Goal: Use online tool/utility: Utilize a website feature to perform a specific function

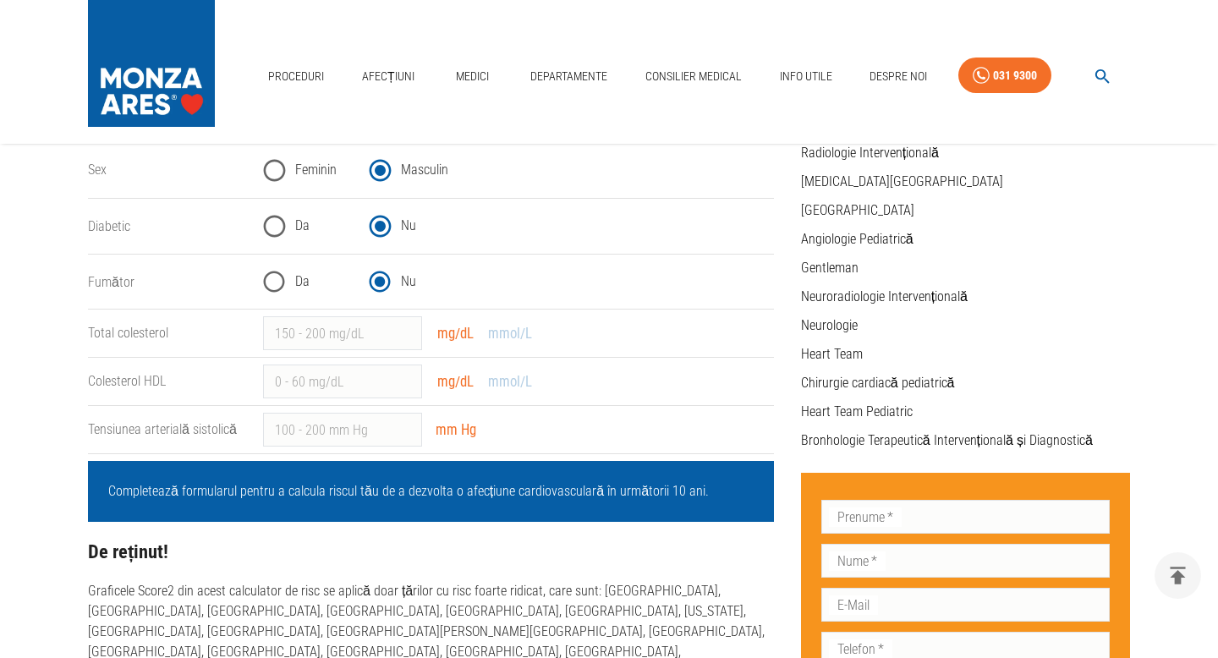
scroll to position [395, 0]
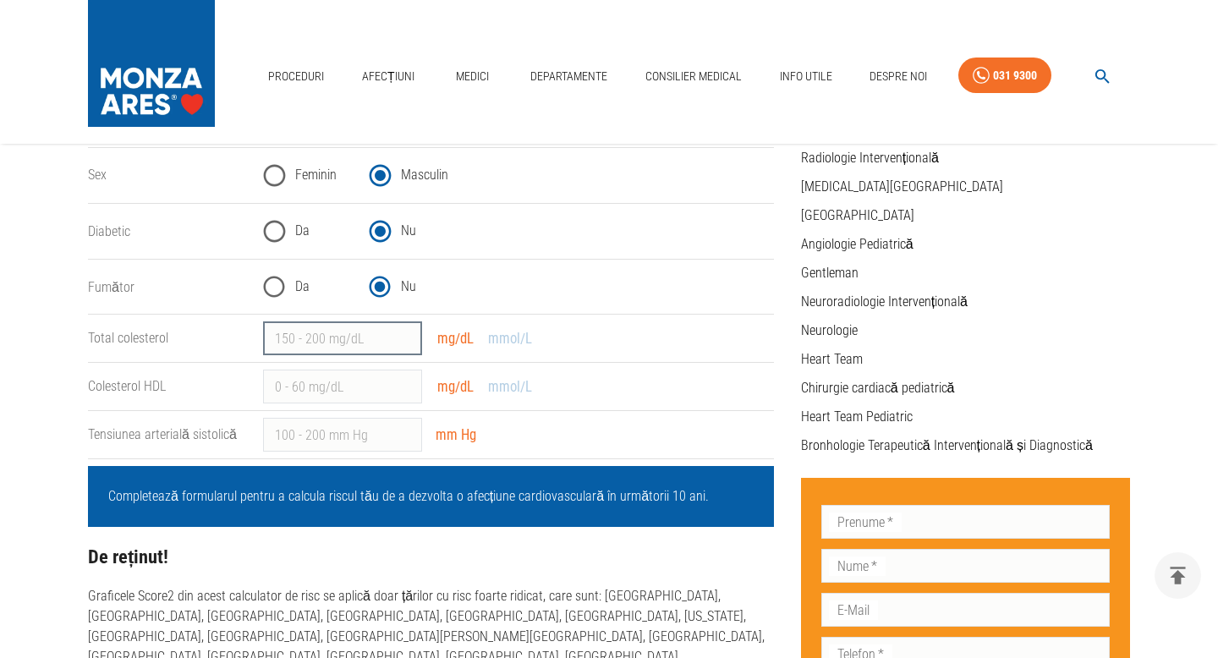
click at [290, 341] on input "Total colesterol" at bounding box center [342, 338] width 159 height 34
type input "149"
click at [288, 389] on input "Colesterol HDL" at bounding box center [342, 387] width 159 height 34
type input "60"
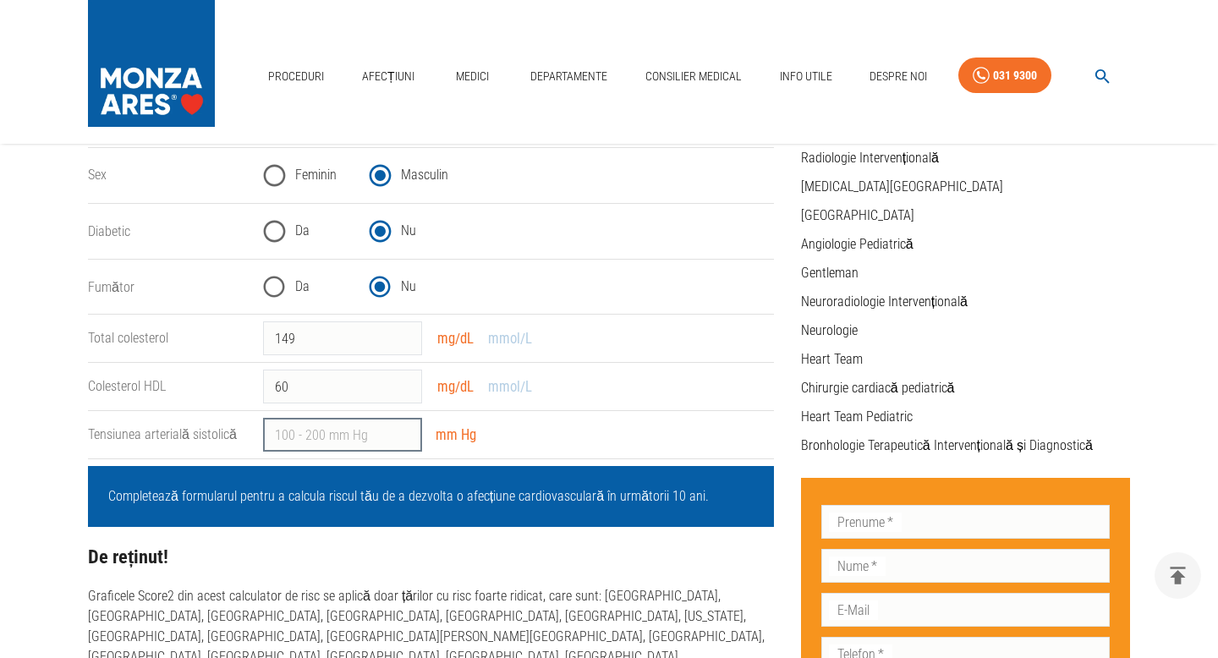
click at [293, 434] on input "Tensiunea arterială sistolică" at bounding box center [342, 435] width 159 height 34
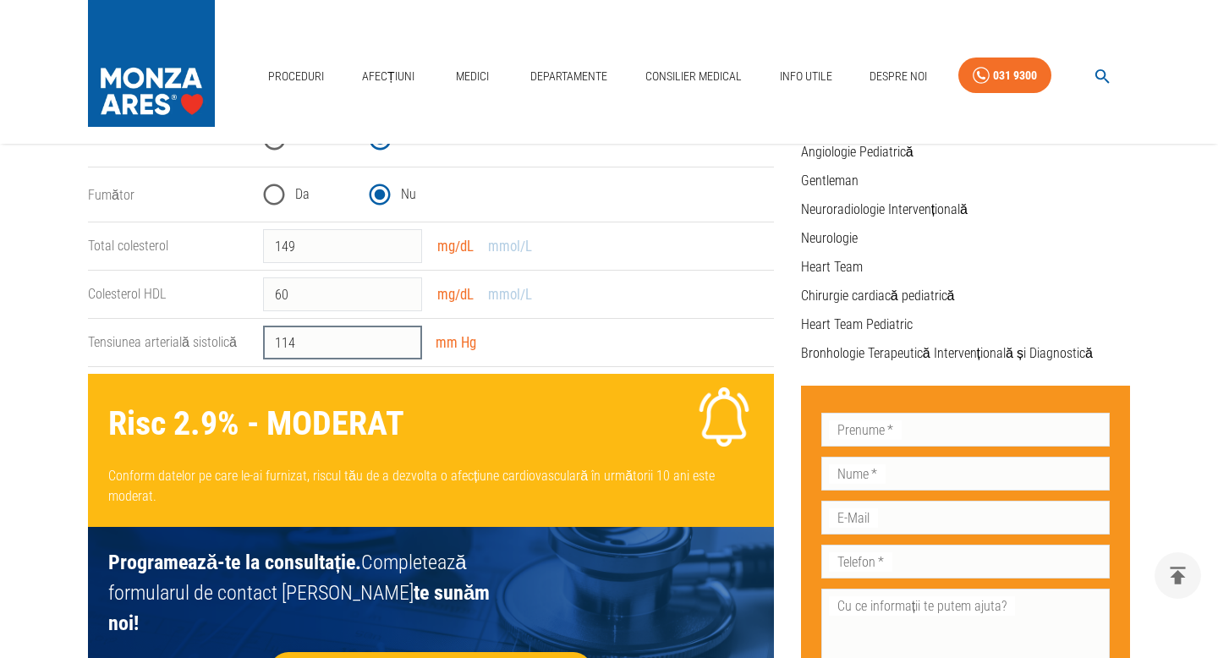
scroll to position [489, 0]
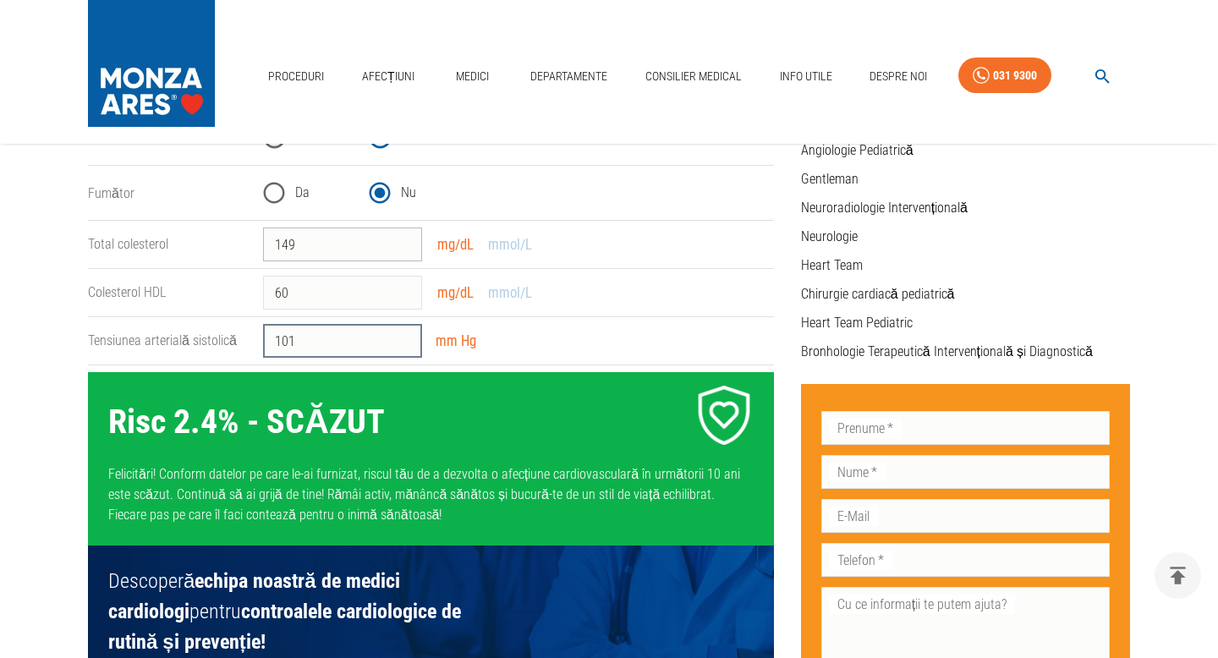
type input "101"
click at [302, 245] on input "149" at bounding box center [342, 244] width 159 height 34
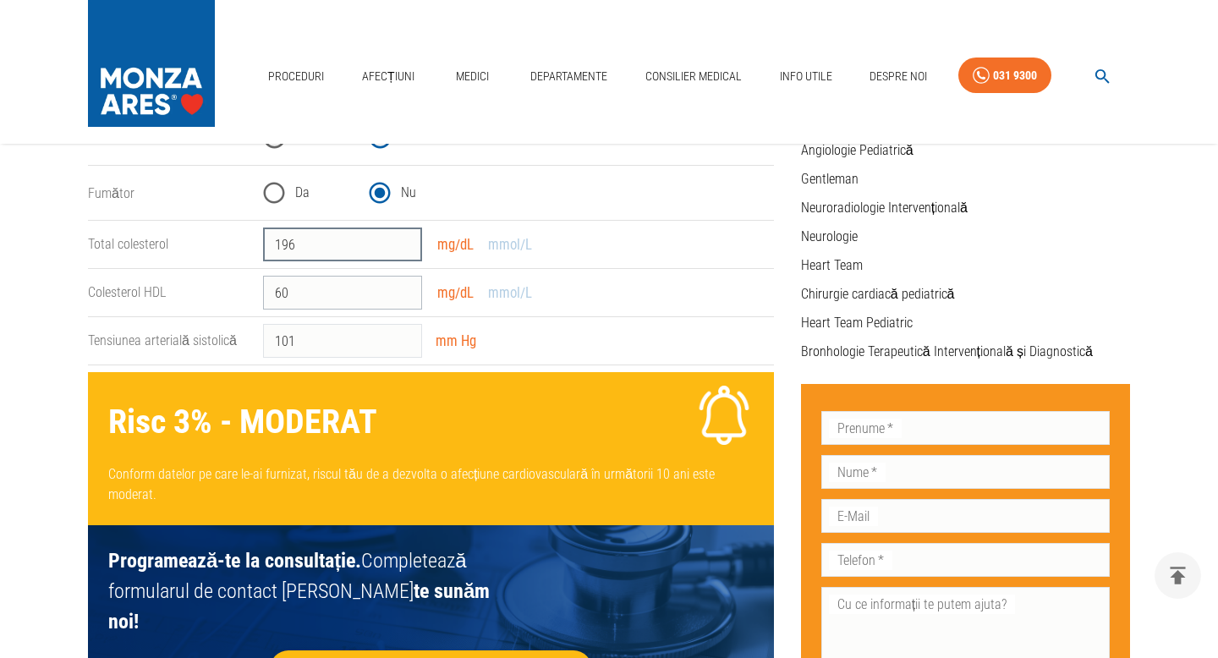
type input "196"
click at [296, 295] on input "60" at bounding box center [342, 293] width 159 height 34
type input "6"
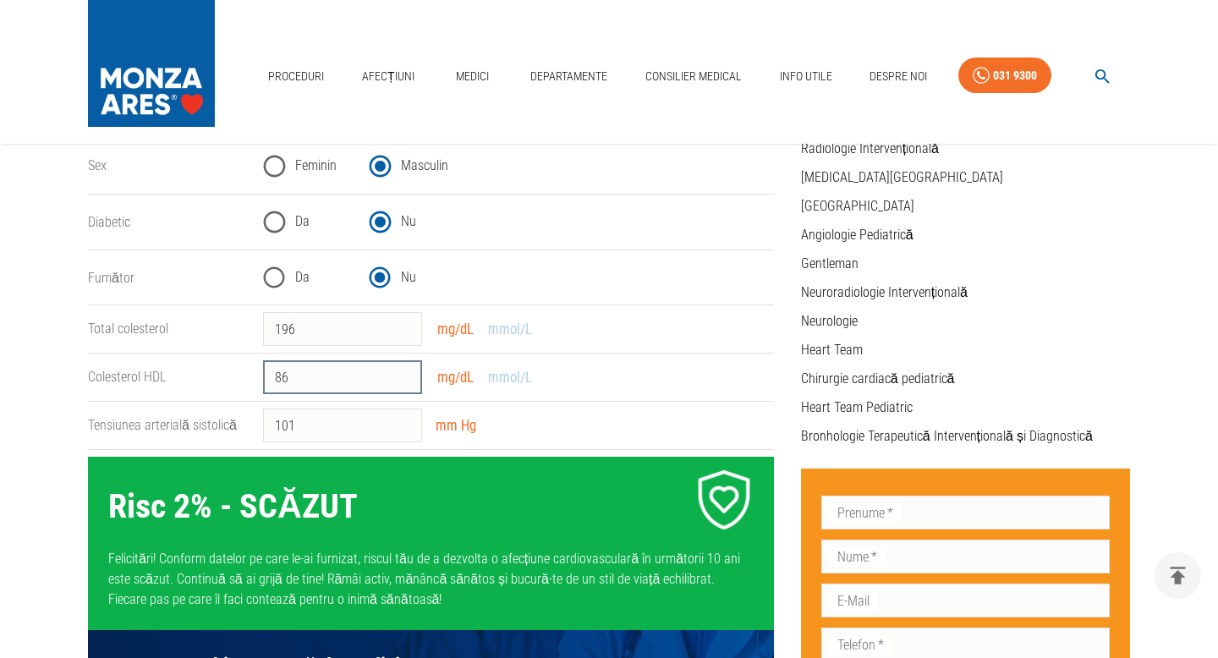
scroll to position [398, 0]
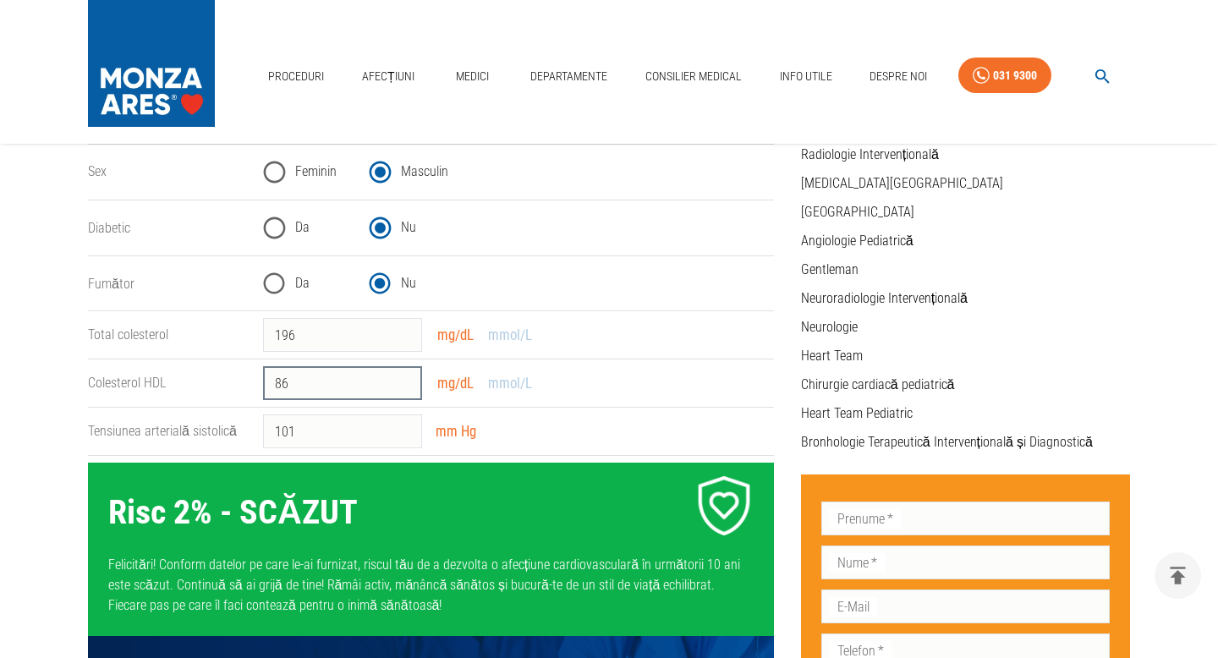
type input "86"
click at [315, 335] on input "196" at bounding box center [342, 335] width 159 height 34
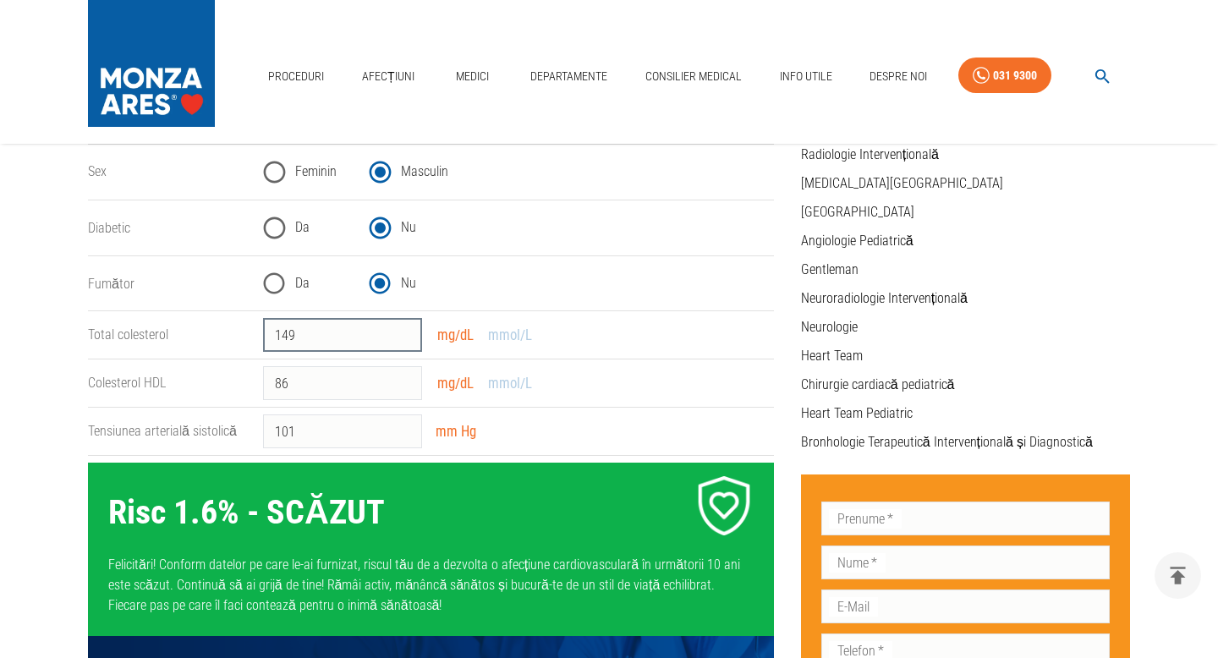
type input "149"
click at [288, 391] on input "86" at bounding box center [342, 383] width 159 height 34
type input "8"
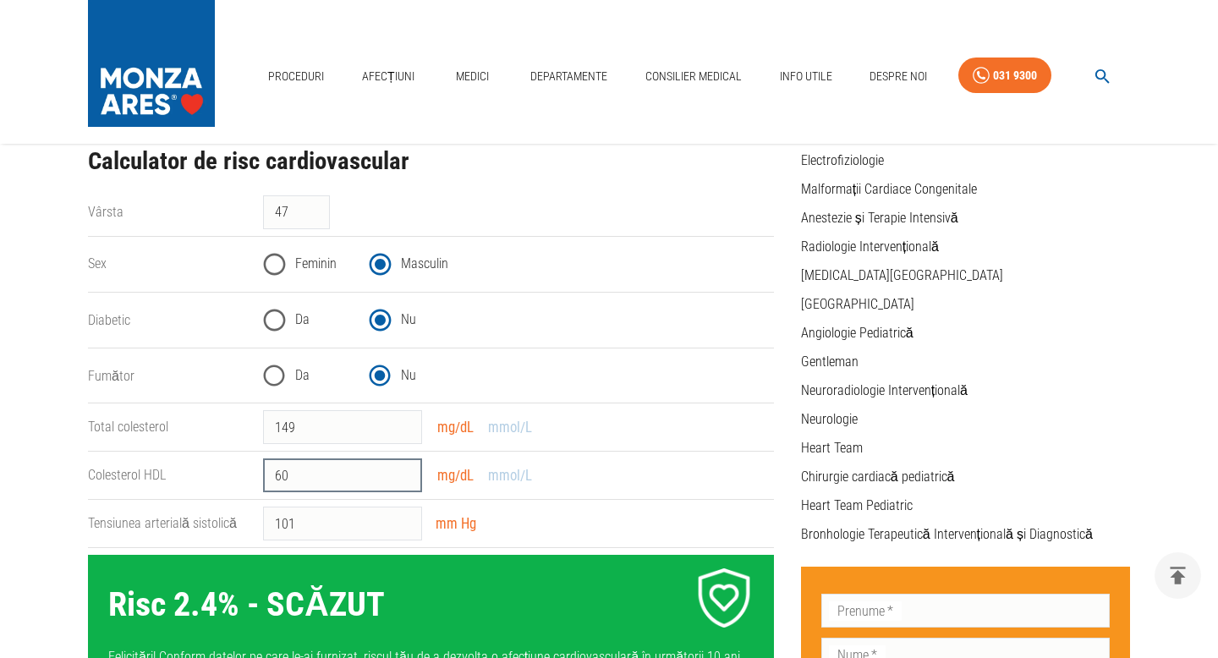
scroll to position [294, 0]
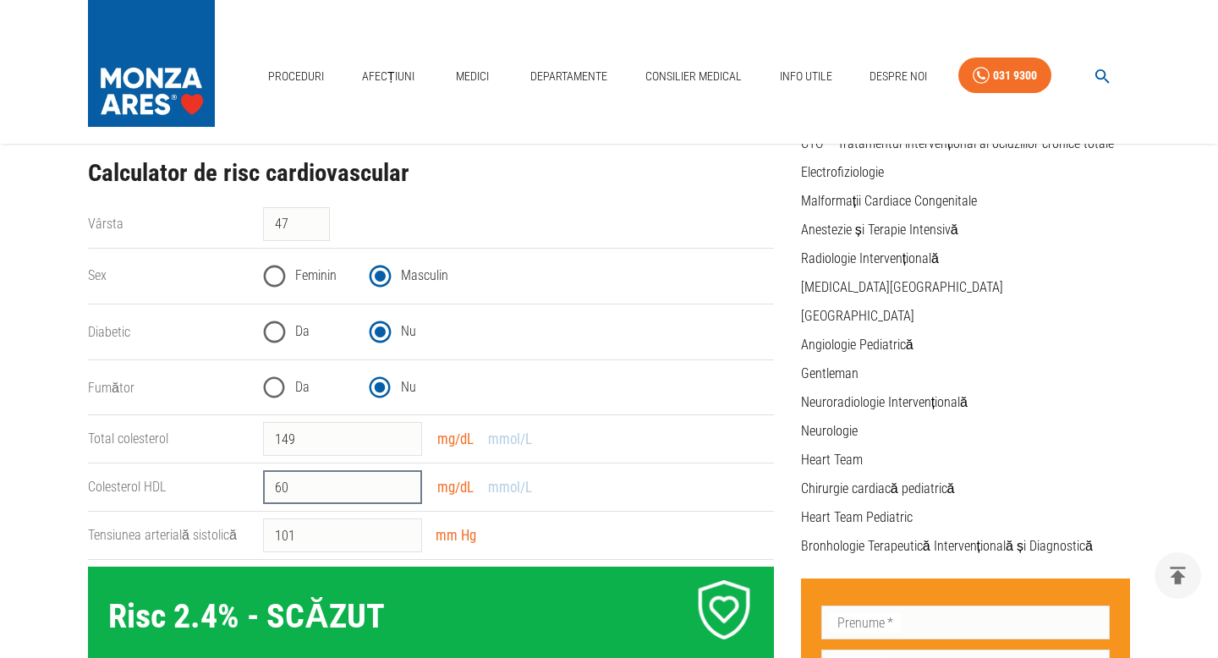
type input "60"
